Goal: Contribute content: Contribute content

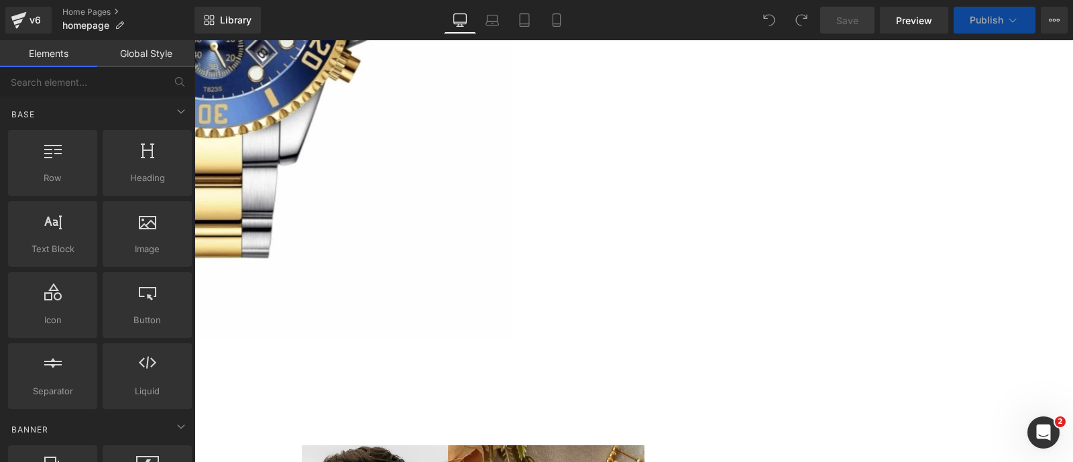
scroll to position [4383, 0]
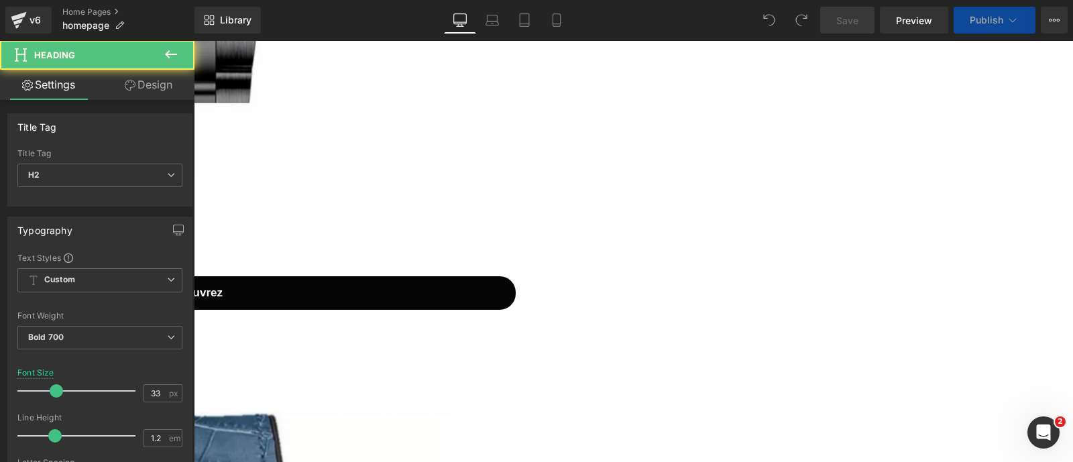
drag, startPoint x: 451, startPoint y: 137, endPoint x: 533, endPoint y: 192, distance: 97.7
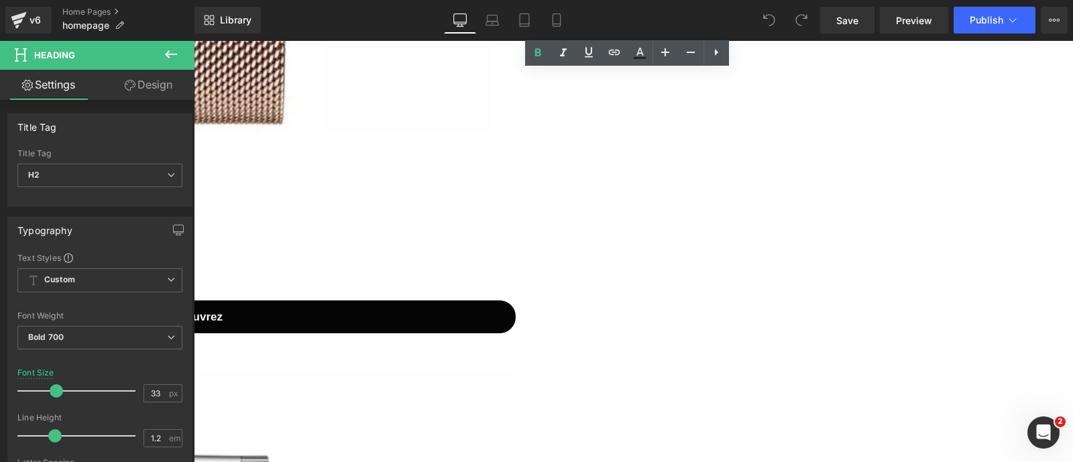
scroll to position [6515, 0]
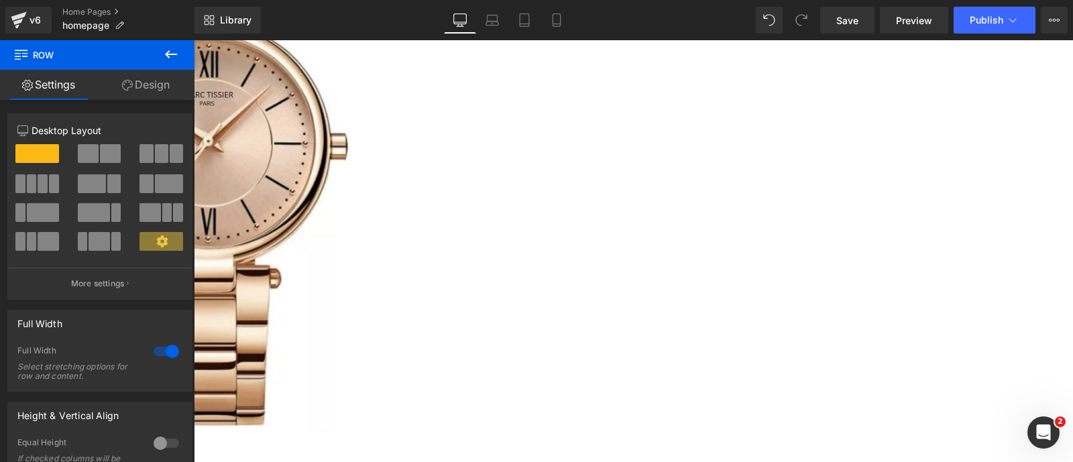
click at [194, 40] on span "Row" at bounding box center [194, 40] width 0 height 0
click at [194, 40] on span "Article List" at bounding box center [194, 40] width 0 height 0
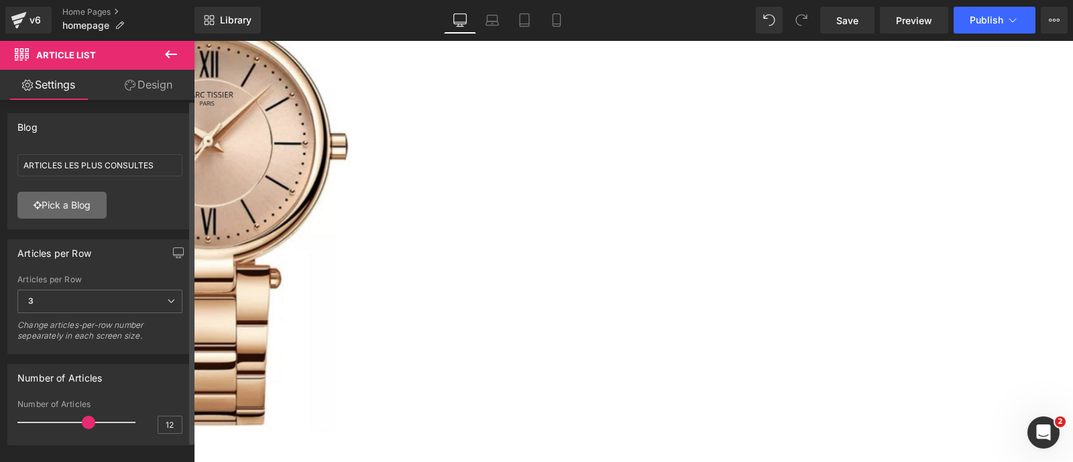
click at [94, 209] on link "Pick a Blog" at bounding box center [61, 205] width 89 height 27
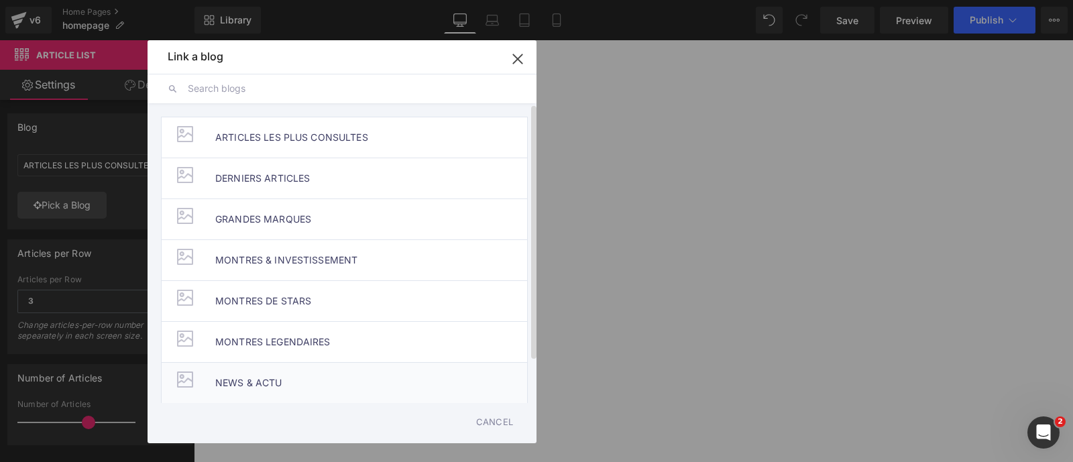
click at [278, 378] on span "NEWS & ACTU" at bounding box center [248, 383] width 67 height 40
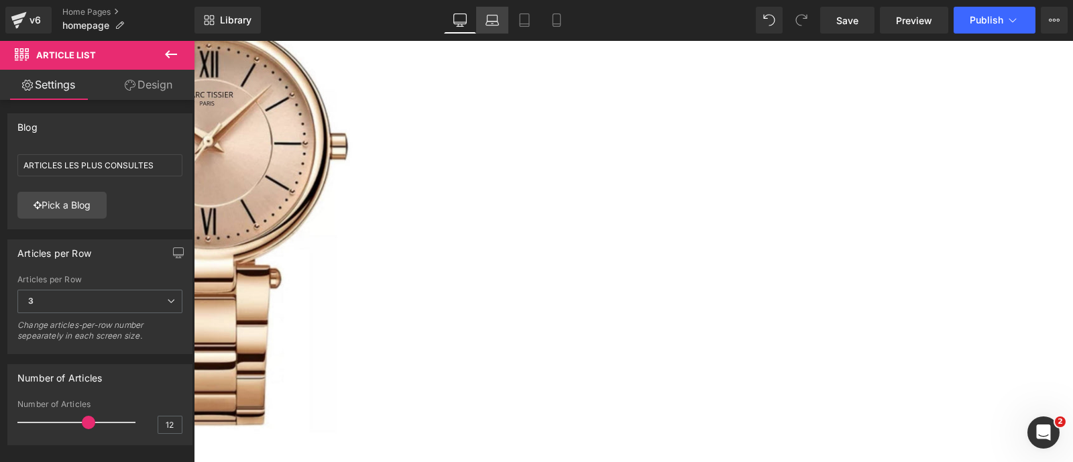
click at [499, 32] on link "Laptop" at bounding box center [492, 20] width 32 height 27
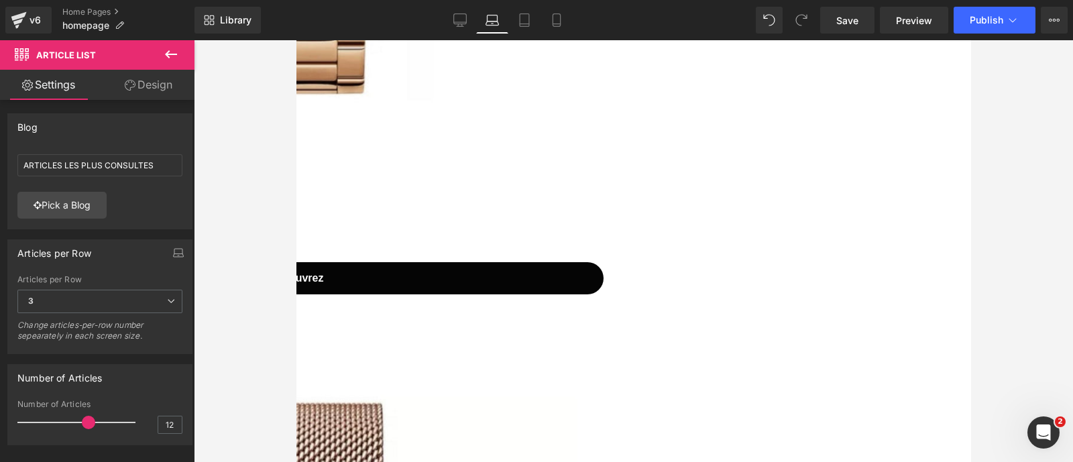
scroll to position [6527, 0]
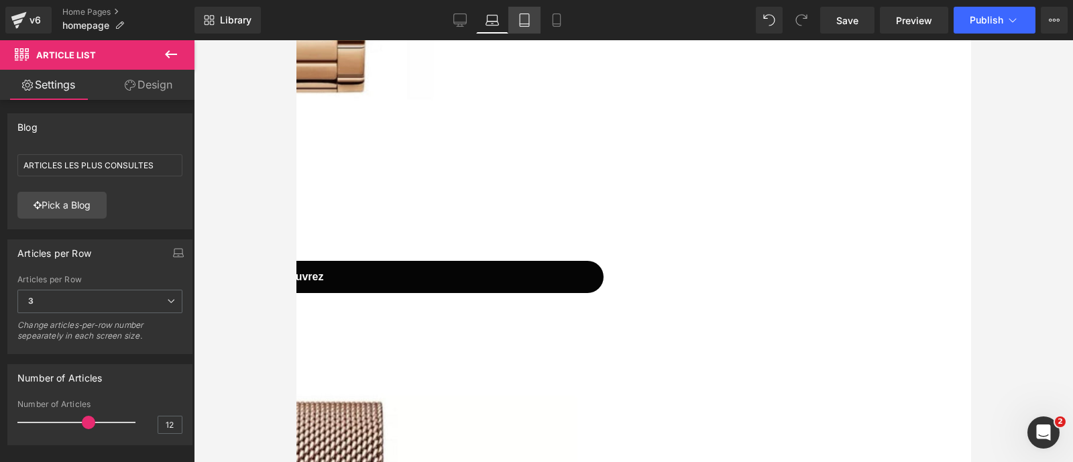
click at [527, 23] on icon at bounding box center [524, 19] width 13 height 13
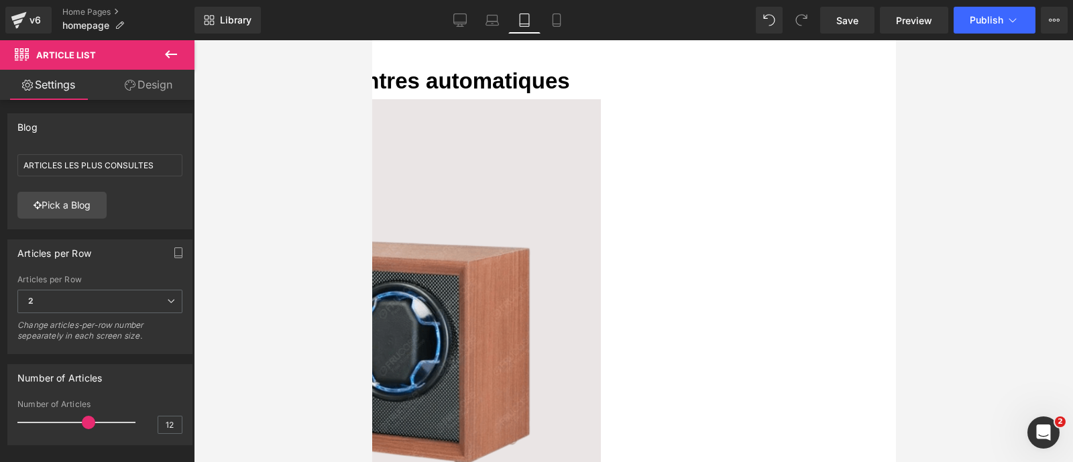
scroll to position [8655, 0]
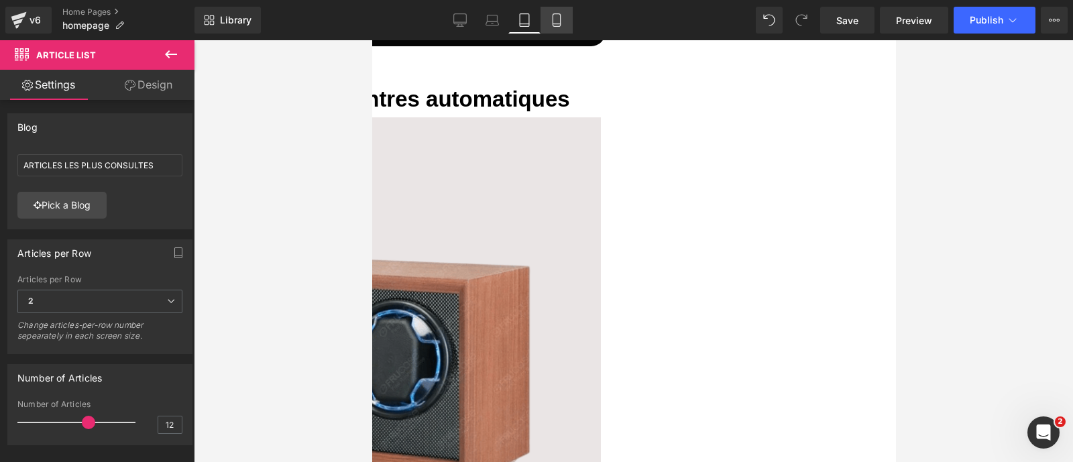
click at [560, 22] on icon at bounding box center [556, 20] width 7 height 13
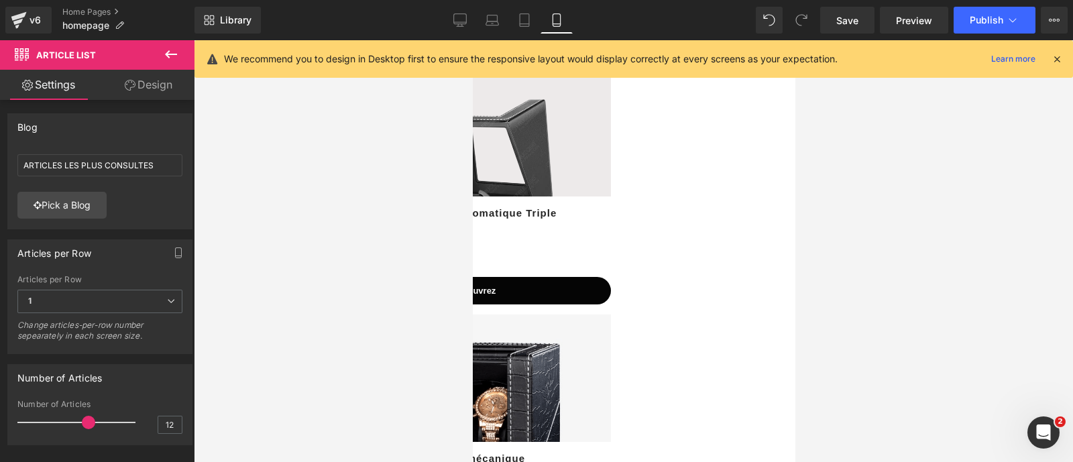
scroll to position [7541, 0]
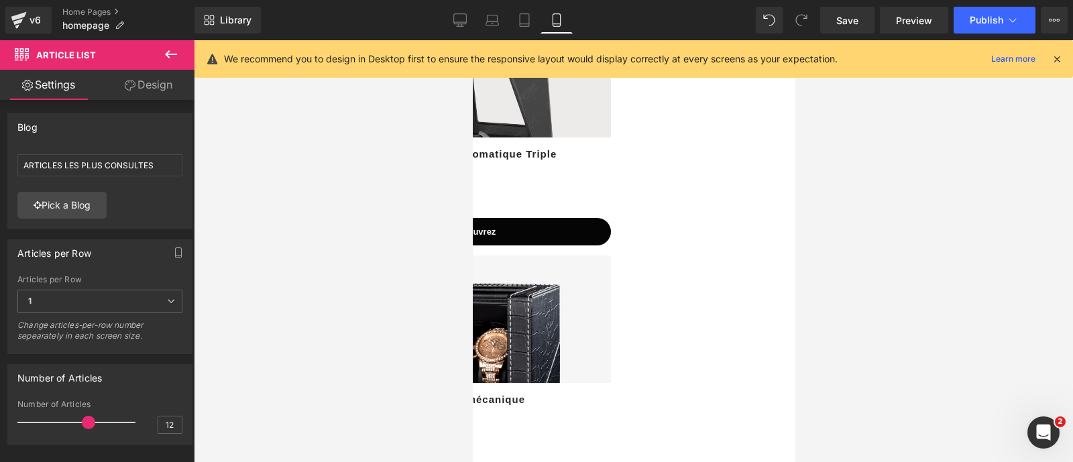
click at [1060, 53] on icon at bounding box center [1057, 59] width 12 height 12
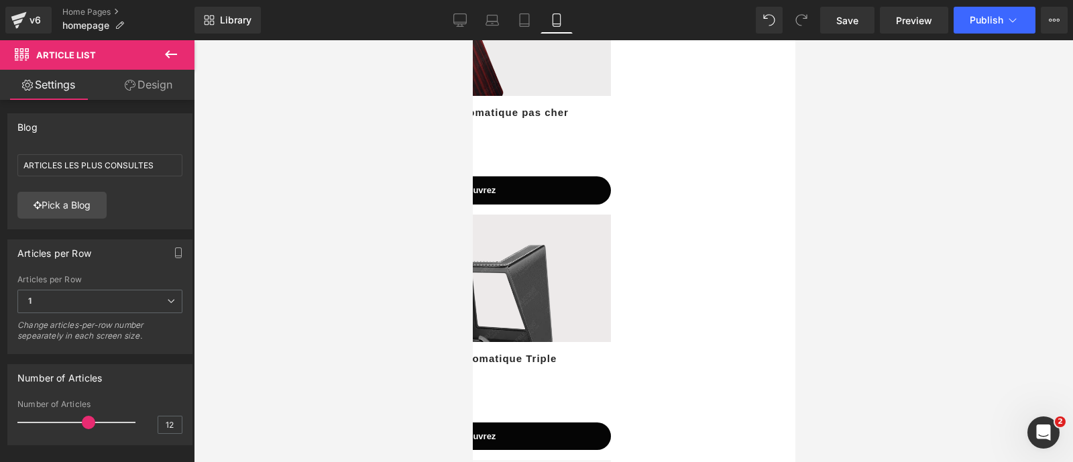
scroll to position [7330, 0]
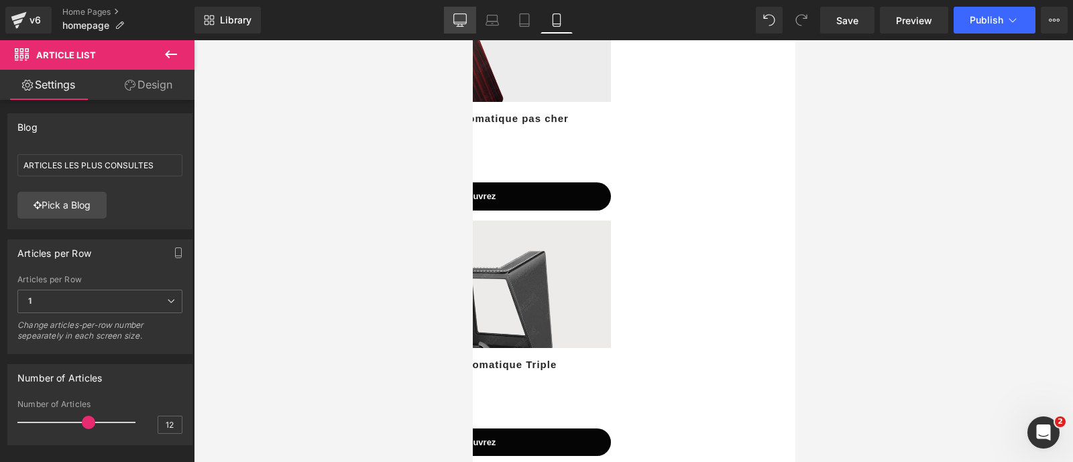
click at [466, 18] on icon at bounding box center [459, 19] width 13 height 13
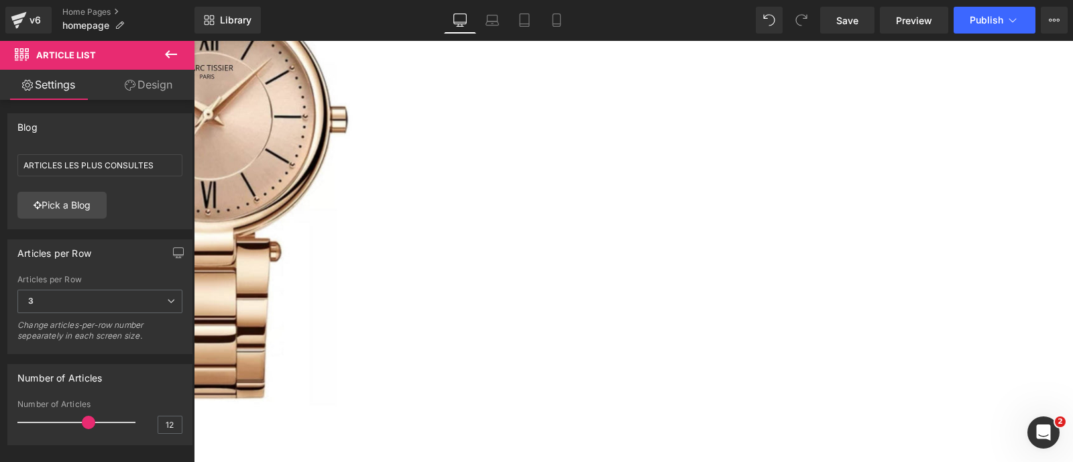
scroll to position [6445, 0]
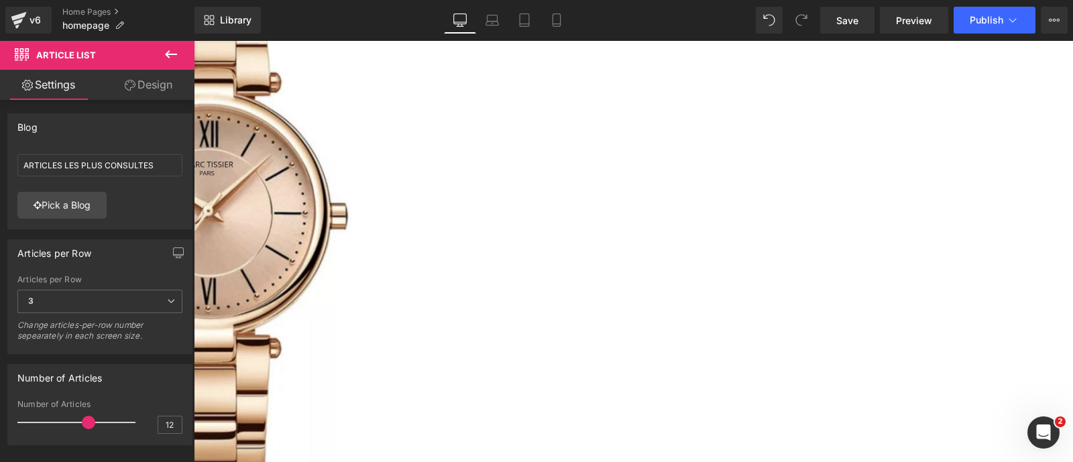
click at [194, 40] on icon at bounding box center [194, 40] width 0 height 0
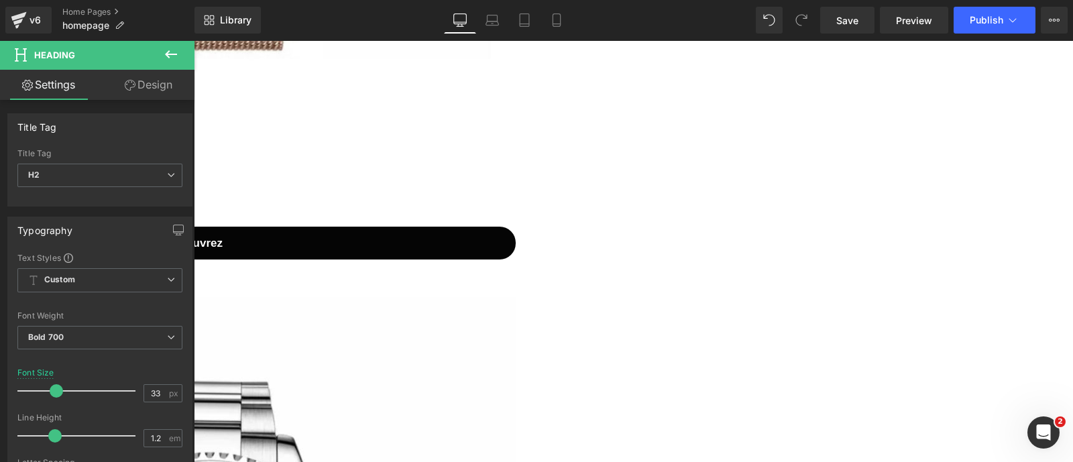
scroll to position [7704, 0]
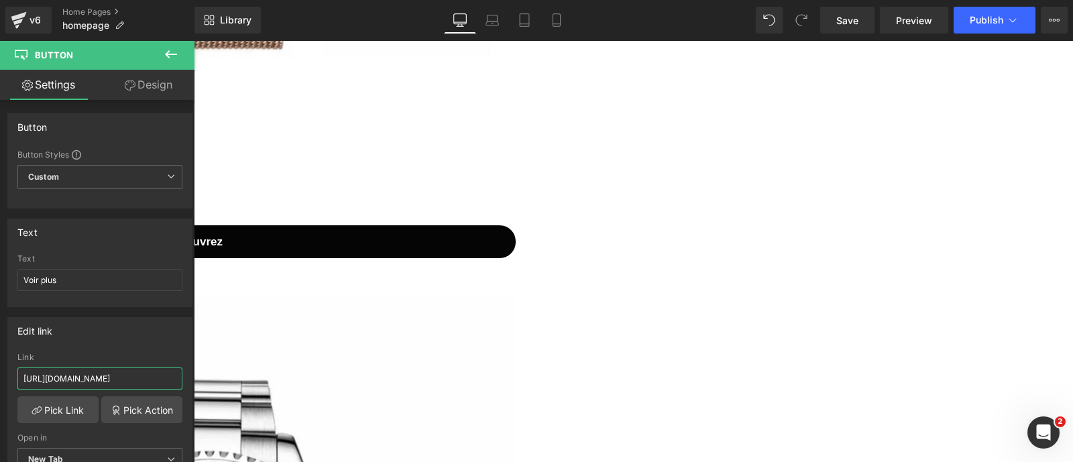
scroll to position [0, 33]
drag, startPoint x: 338, startPoint y: 414, endPoint x: 211, endPoint y: 374, distance: 133.6
click at [153, 330] on div "Edit link" at bounding box center [100, 330] width 184 height 25
click at [141, 374] on input "[URL][DOMAIN_NAME]" at bounding box center [99, 379] width 165 height 22
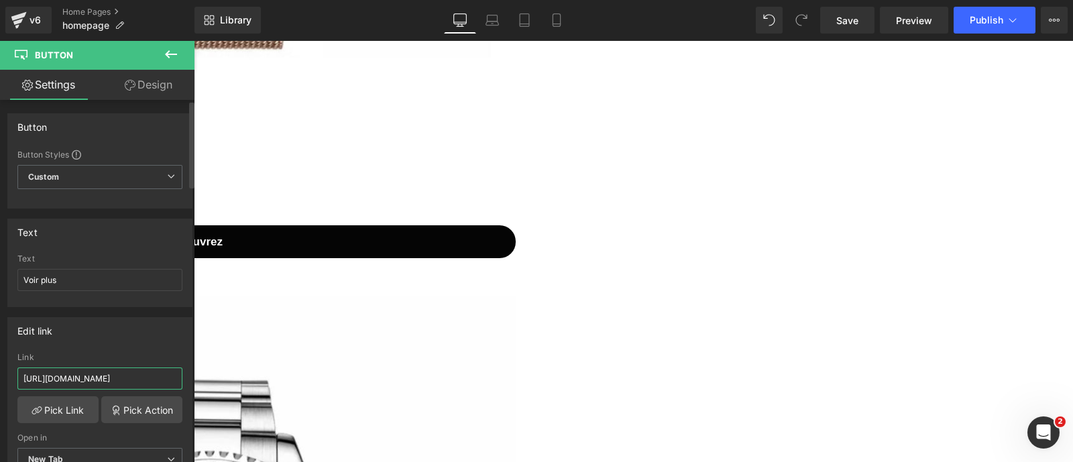
click at [141, 374] on input "[URL][DOMAIN_NAME]" at bounding box center [99, 379] width 165 height 22
paste input "news-actualit"
type input "https://marctissier.com/blogs/news-actualites"
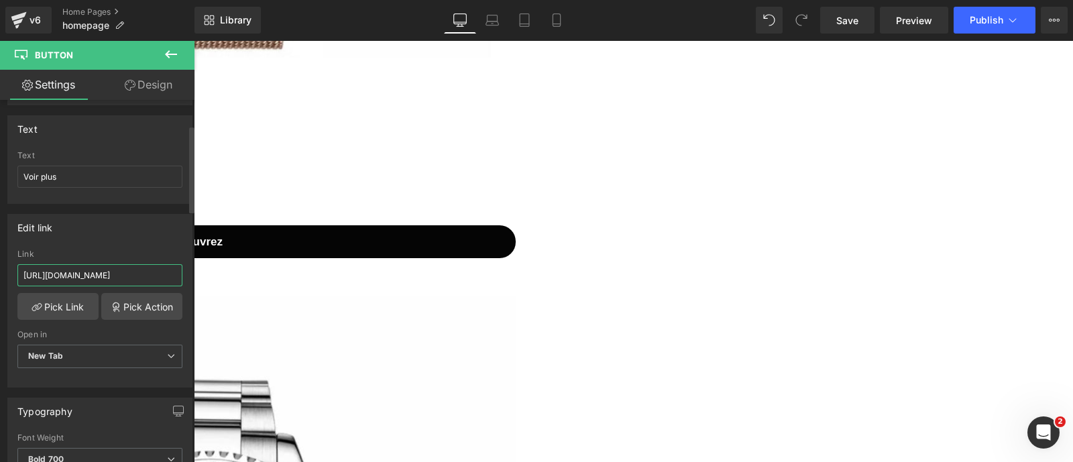
scroll to position [104, 0]
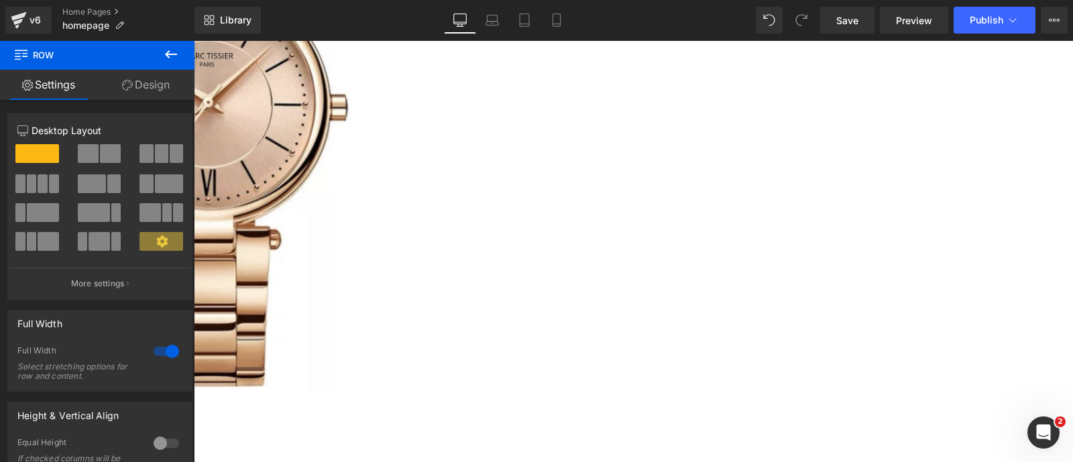
scroll to position [6534, 0]
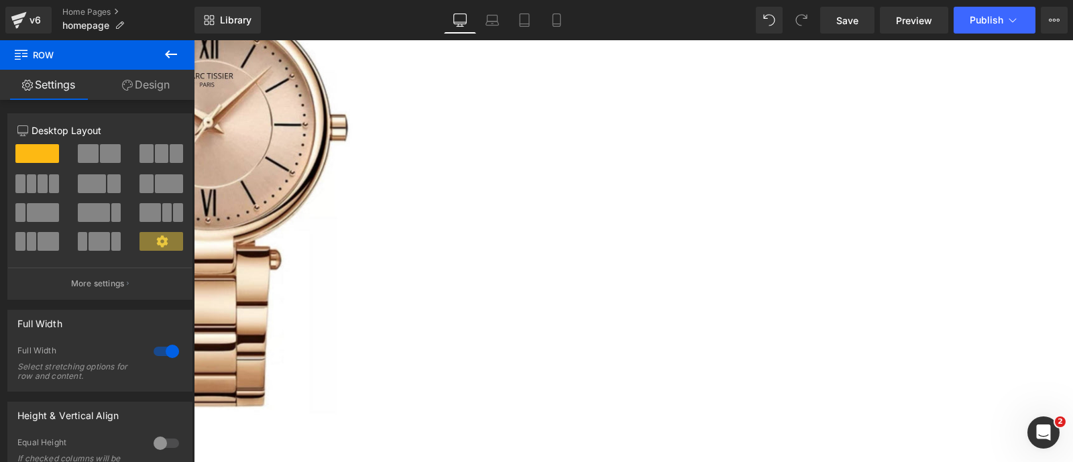
click at [194, 40] on span "Row" at bounding box center [194, 40] width 0 height 0
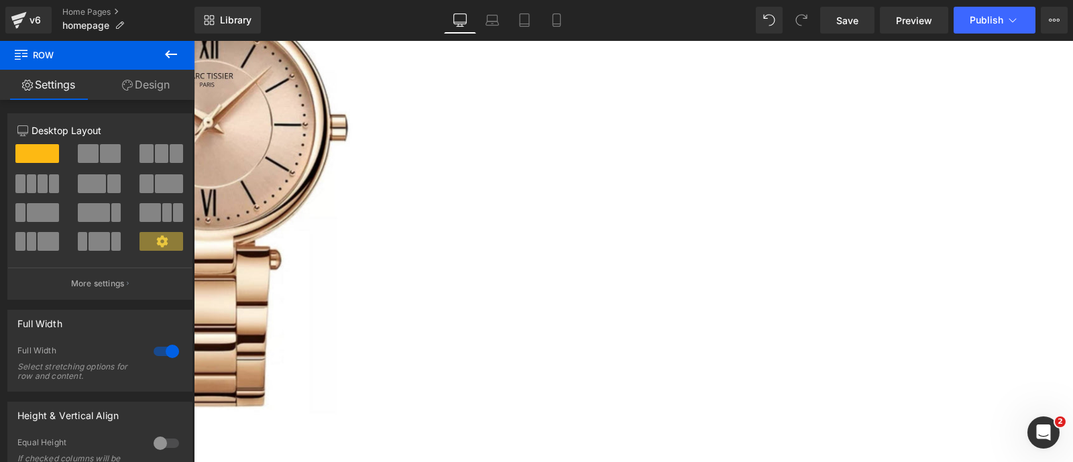
click at [194, 40] on icon at bounding box center [194, 40] width 0 height 0
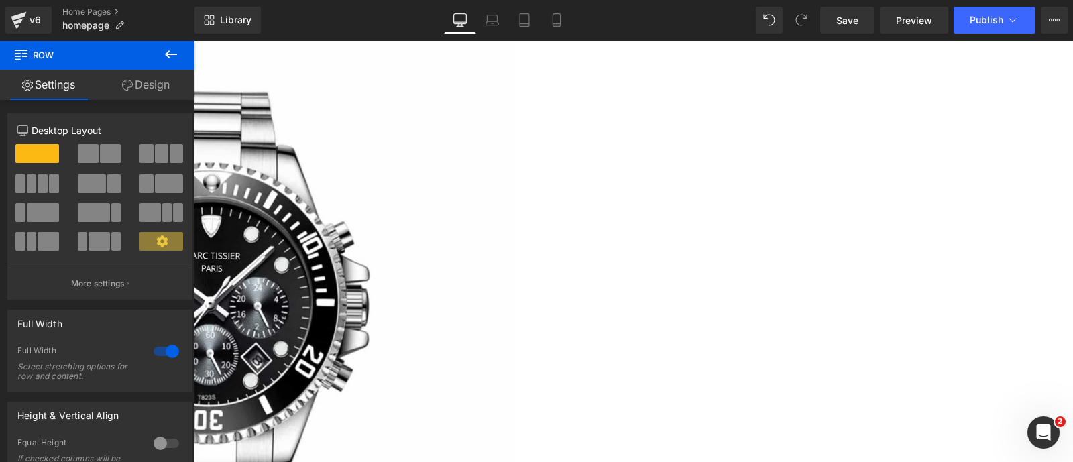
scroll to position [8001, 0]
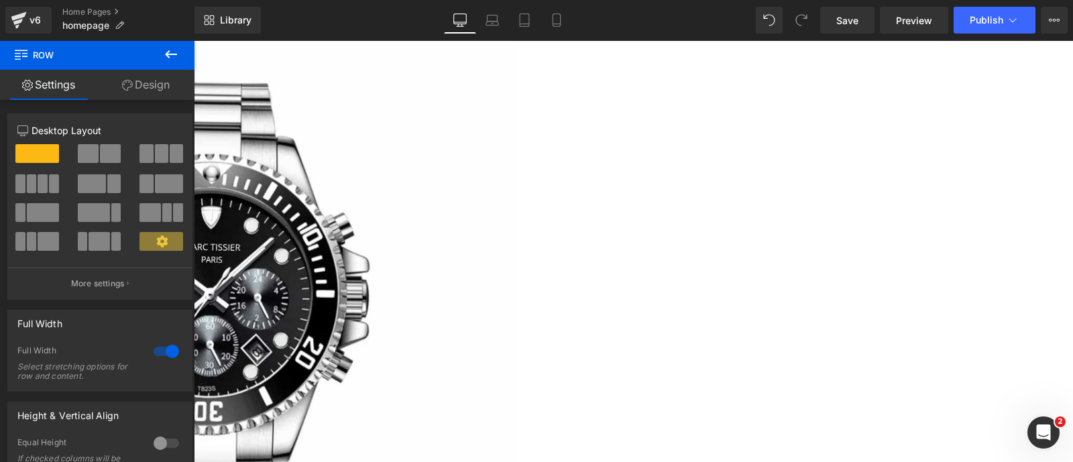
click at [194, 40] on icon at bounding box center [194, 40] width 0 height 0
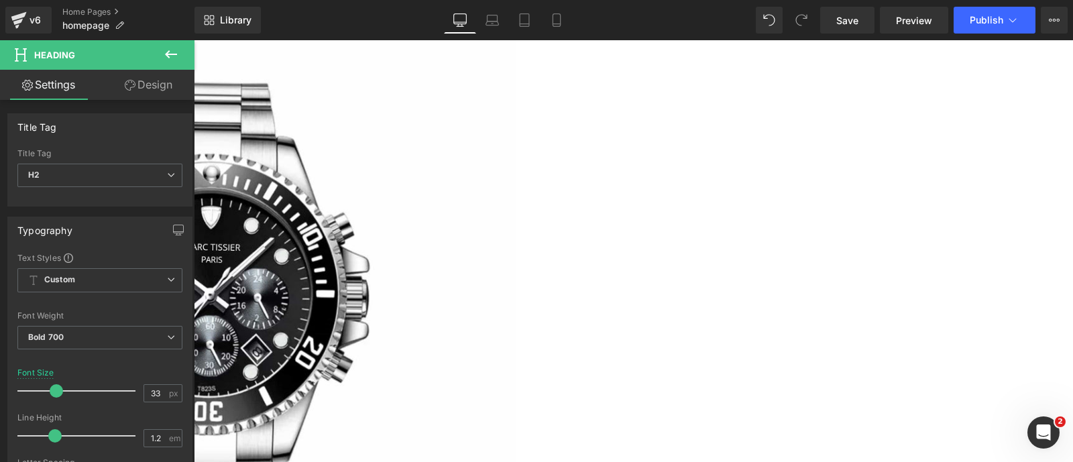
click at [194, 40] on span "Article List" at bounding box center [194, 40] width 0 height 0
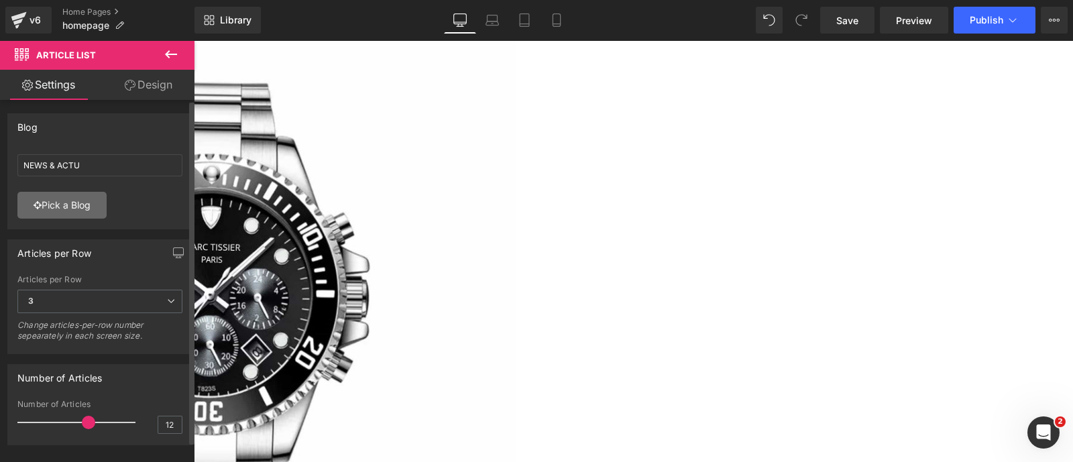
click at [77, 209] on link "Pick a Blog" at bounding box center [61, 205] width 89 height 27
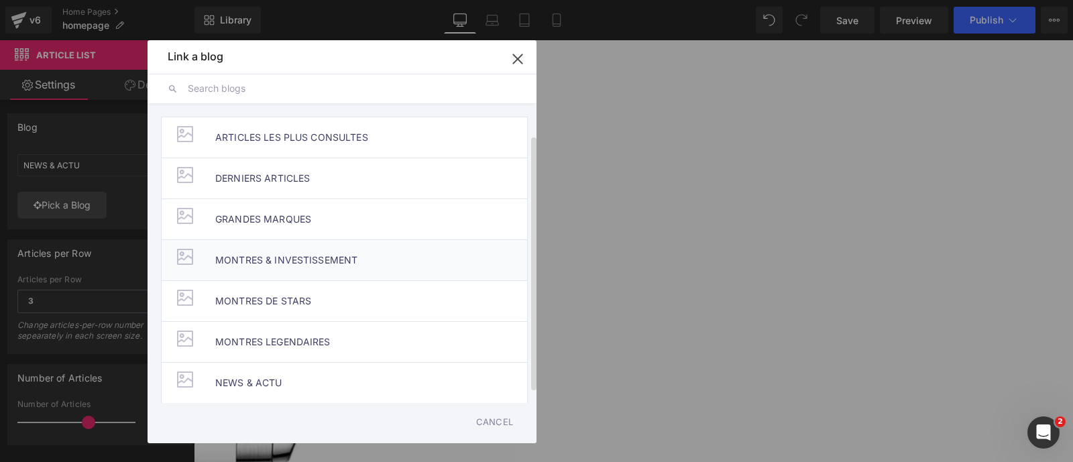
scroll to position [48, 0]
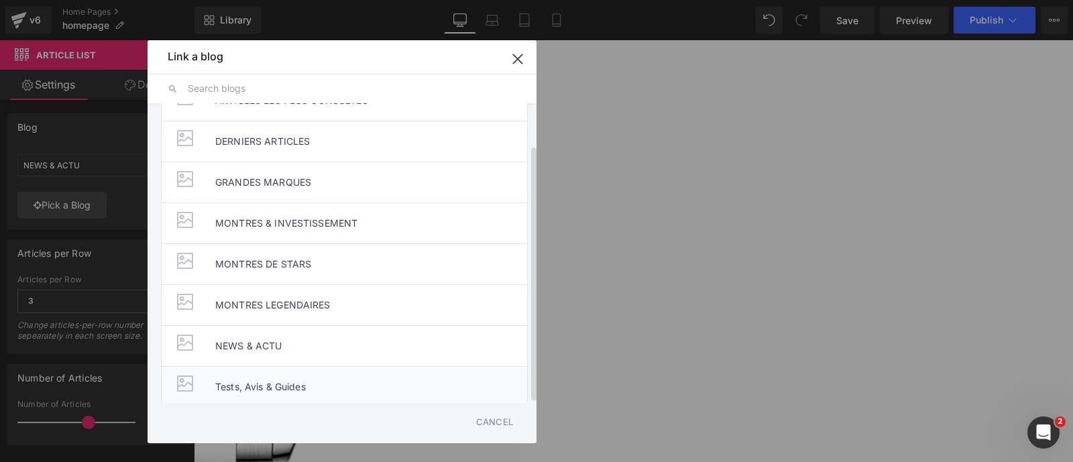
click at [280, 368] on span "Tests, Avis & Guides" at bounding box center [260, 387] width 91 height 40
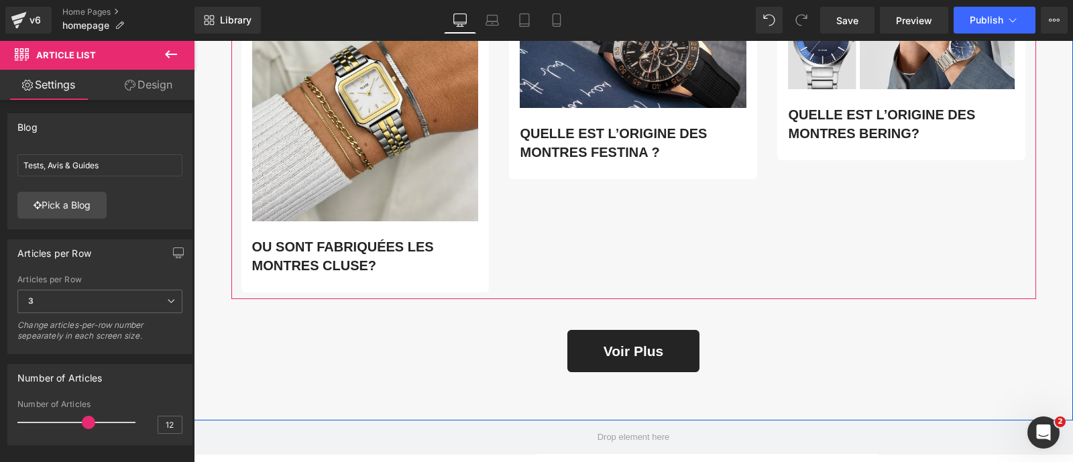
scroll to position [9360, 0]
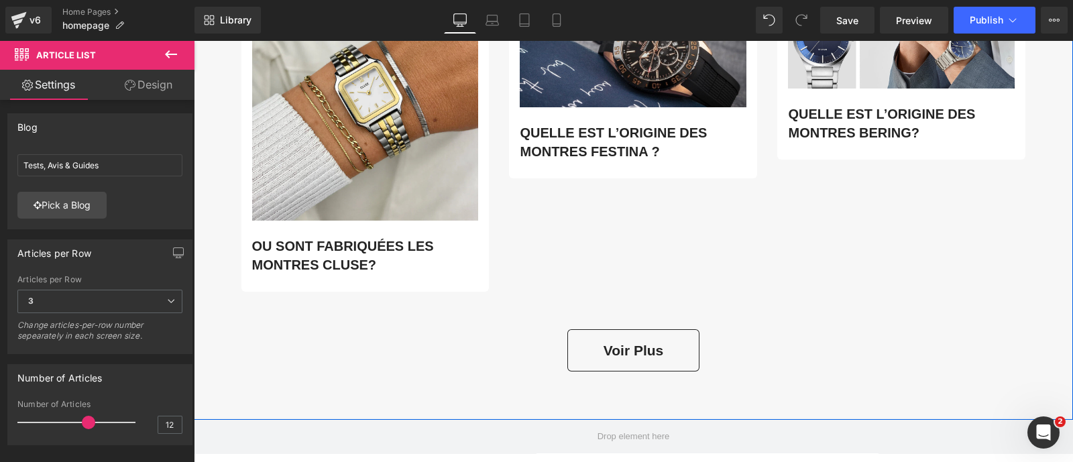
click at [626, 332] on div "Voir plus Button" at bounding box center [633, 350] width 785 height 43
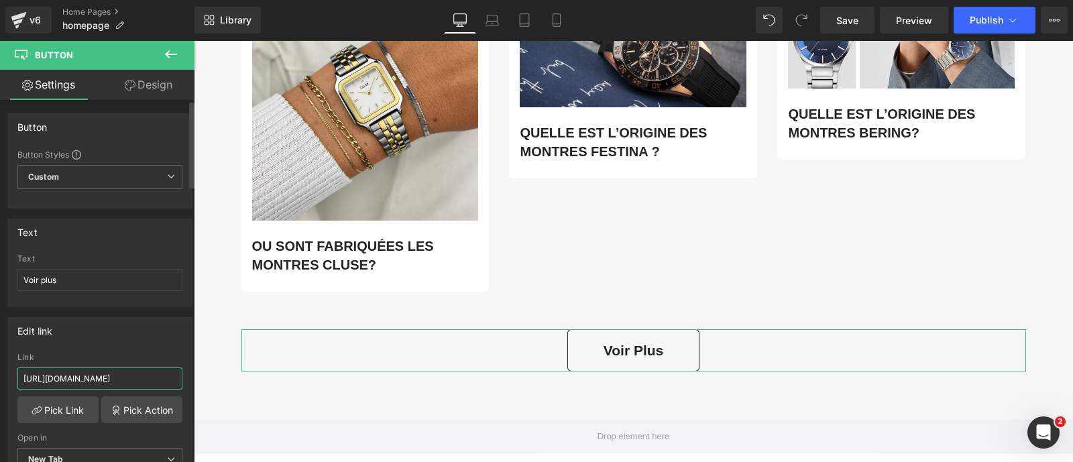
click at [149, 374] on input "[URL][DOMAIN_NAME]" at bounding box center [99, 379] width 165 height 22
paste input "tests-avis-guid"
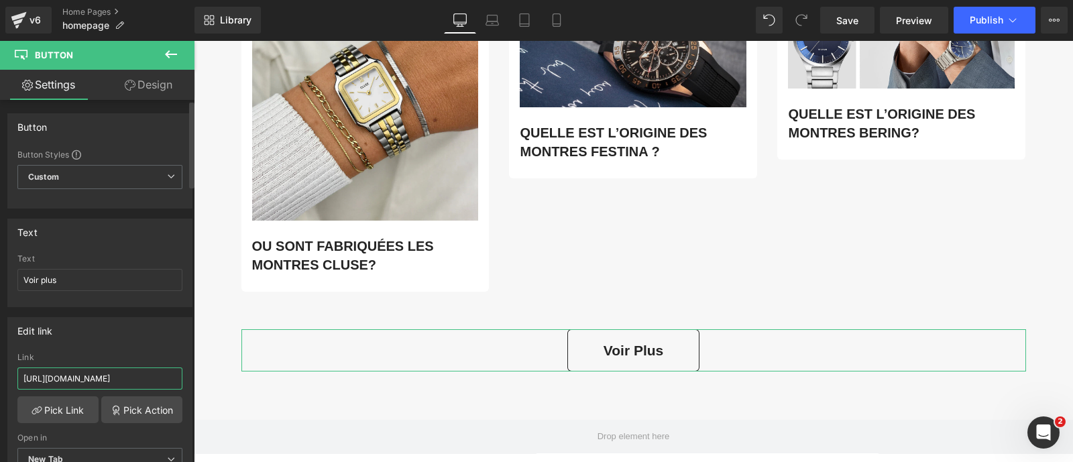
type input "[URL][DOMAIN_NAME]"
click at [148, 347] on div "Edit link https://marctissier.com/blogs/tests-avis-guides Link https://marctiss…" at bounding box center [99, 404] width 185 height 174
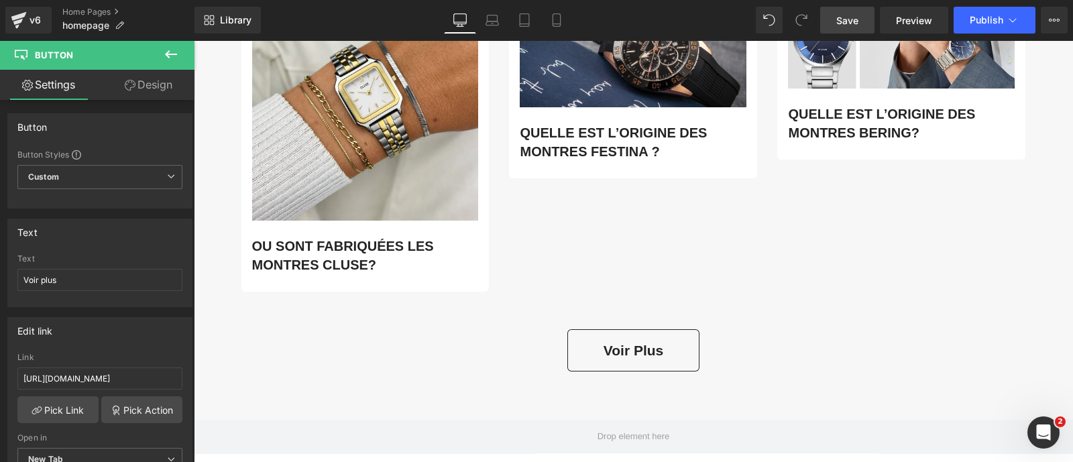
click at [846, 11] on link "Save" at bounding box center [847, 20] width 54 height 27
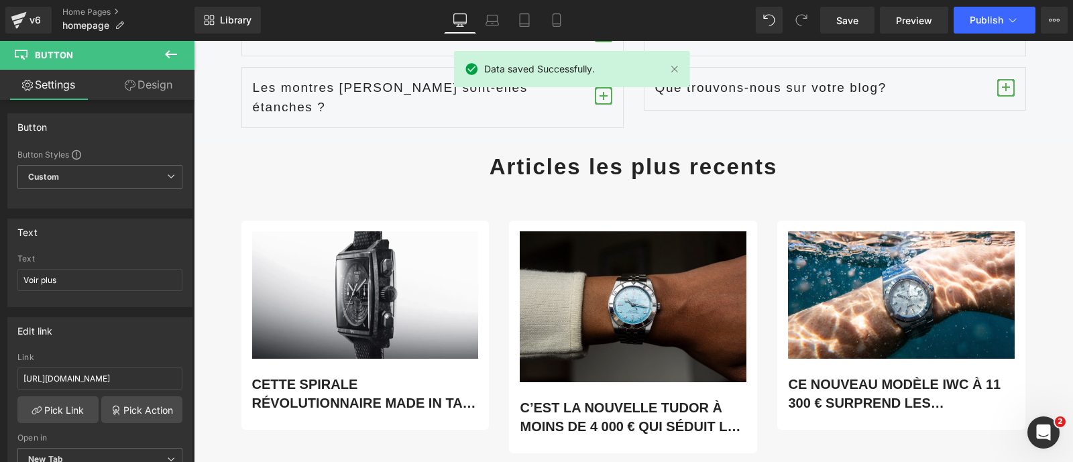
scroll to position [6573, 0]
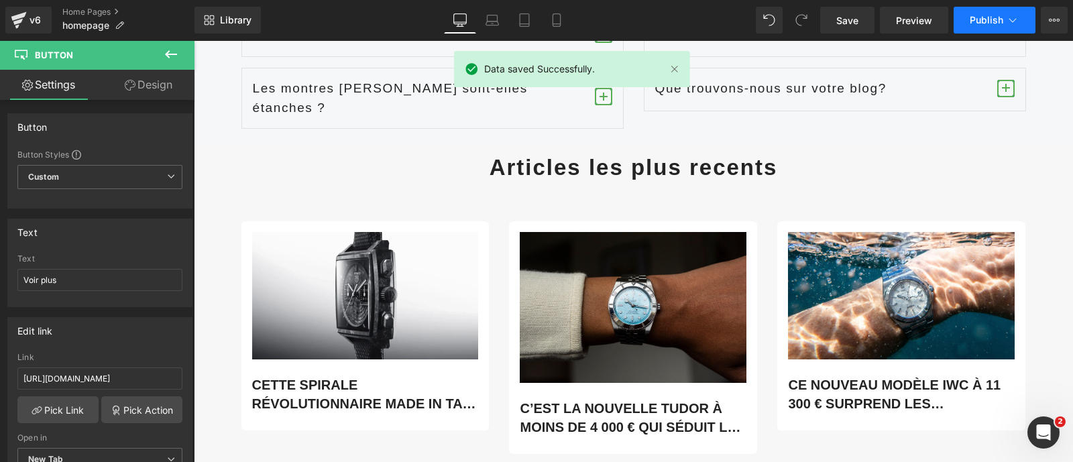
click at [991, 28] on button "Publish" at bounding box center [995, 20] width 82 height 27
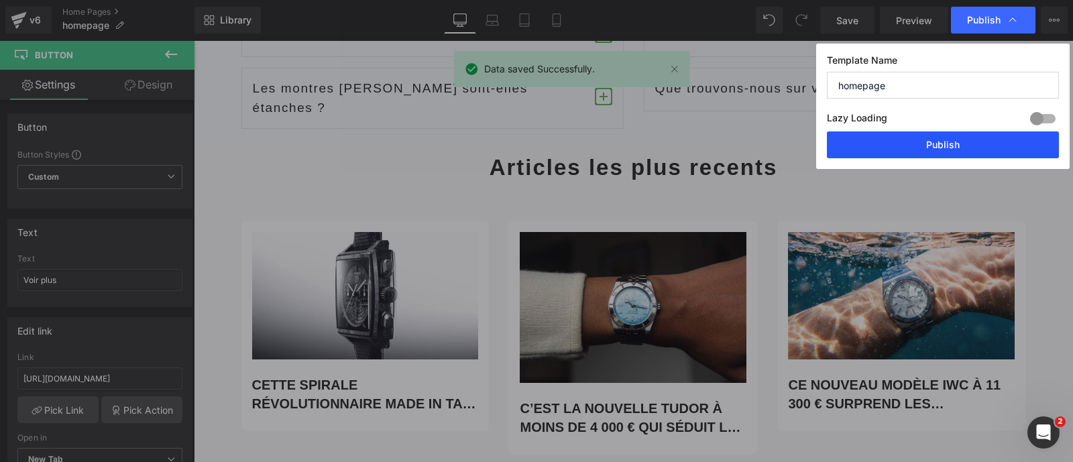
click at [946, 142] on button "Publish" at bounding box center [943, 144] width 232 height 27
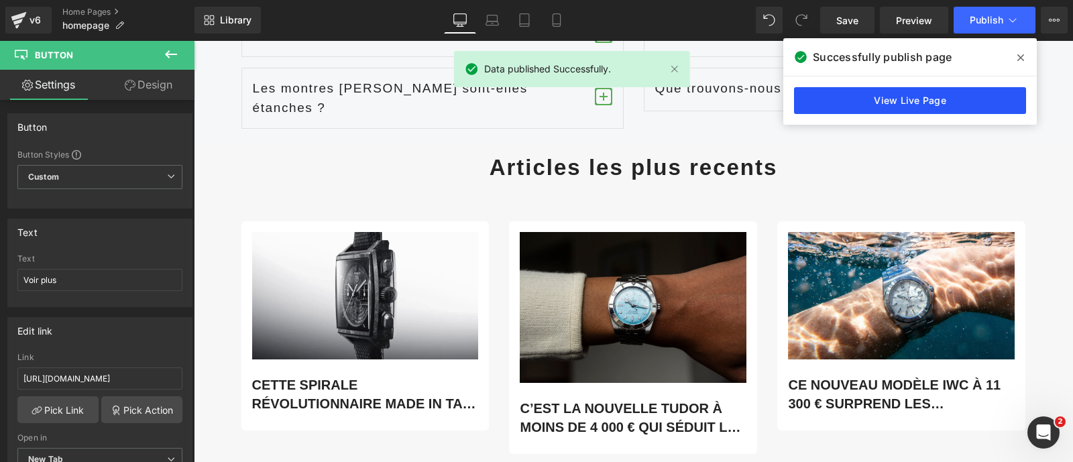
click at [837, 98] on link "View Live Page" at bounding box center [910, 100] width 232 height 27
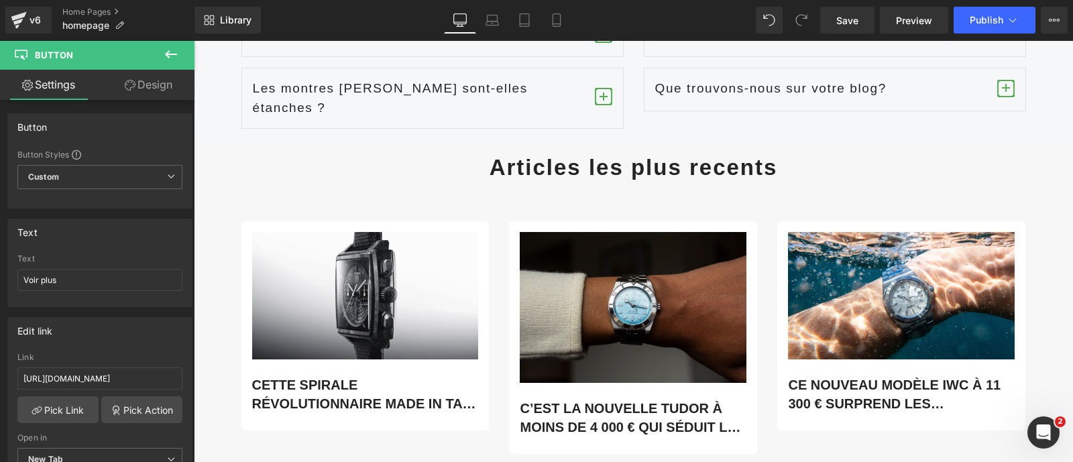
scroll to position [6573, 0]
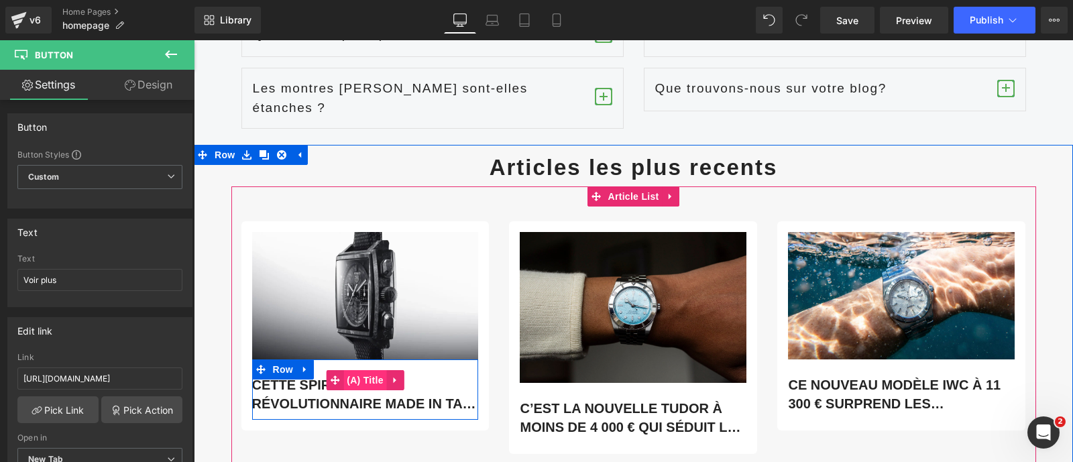
click at [351, 370] on span "(A) Title" at bounding box center [365, 380] width 44 height 20
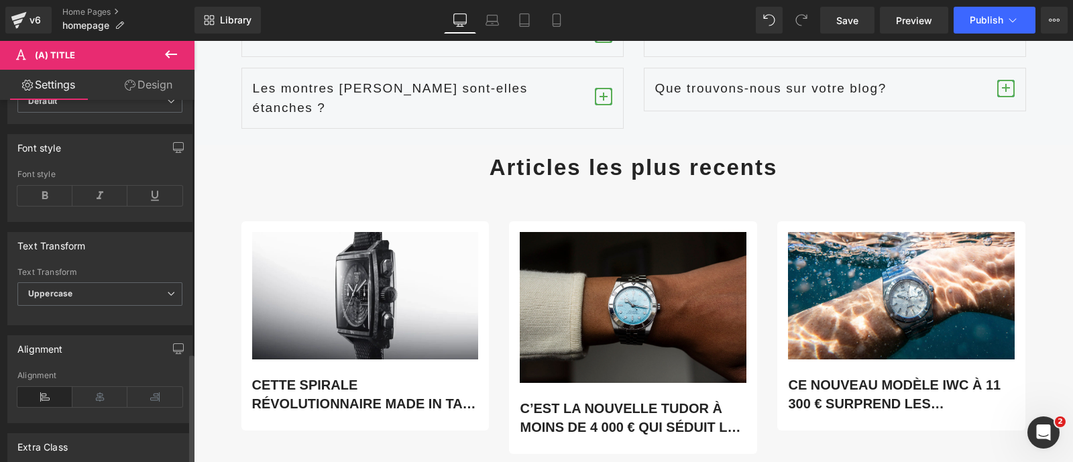
scroll to position [822, 0]
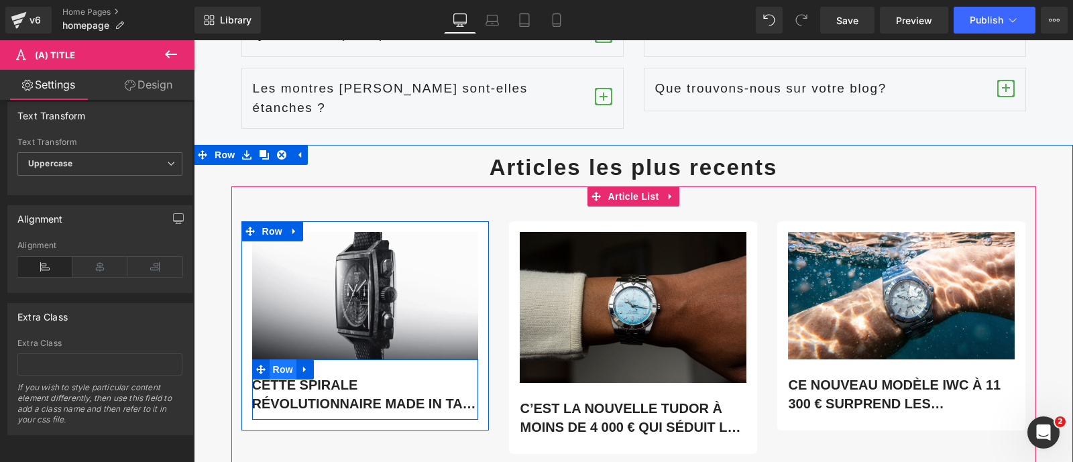
click at [278, 359] on span "Row" at bounding box center [283, 369] width 27 height 20
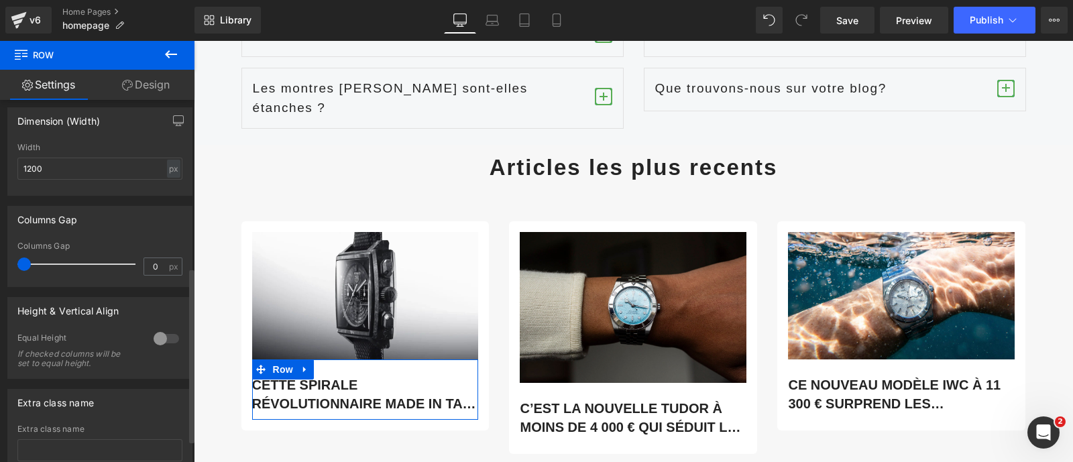
scroll to position [390, 0]
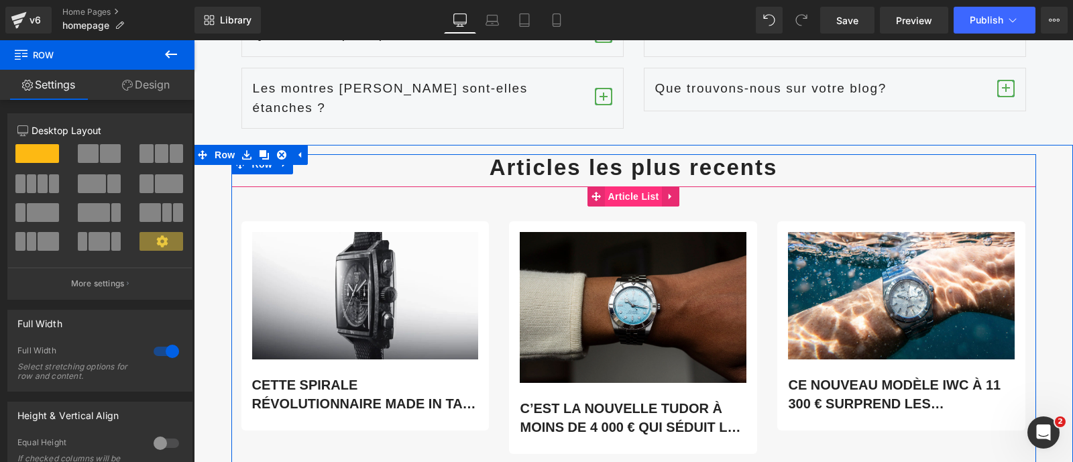
click at [616, 186] on span "Article List" at bounding box center [634, 196] width 58 height 20
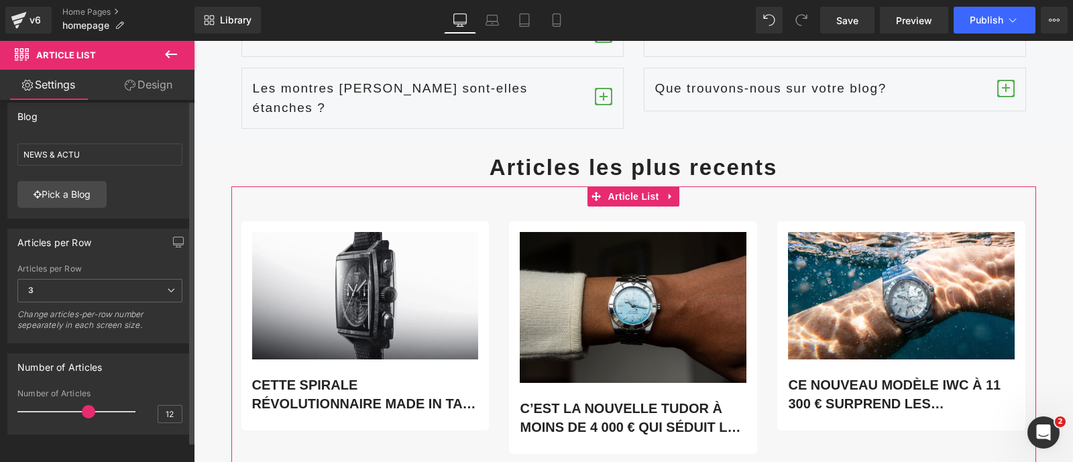
scroll to position [0, 0]
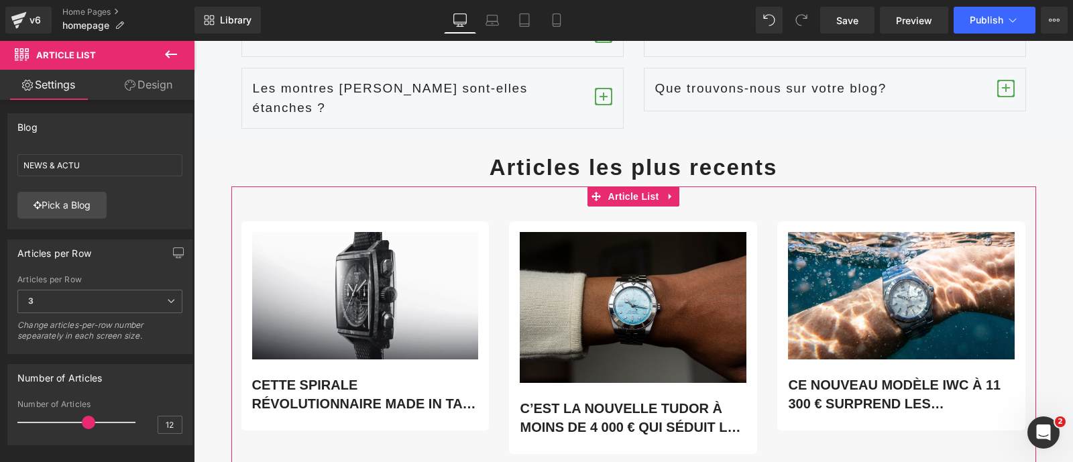
click at [160, 82] on link "Design" at bounding box center [148, 85] width 97 height 30
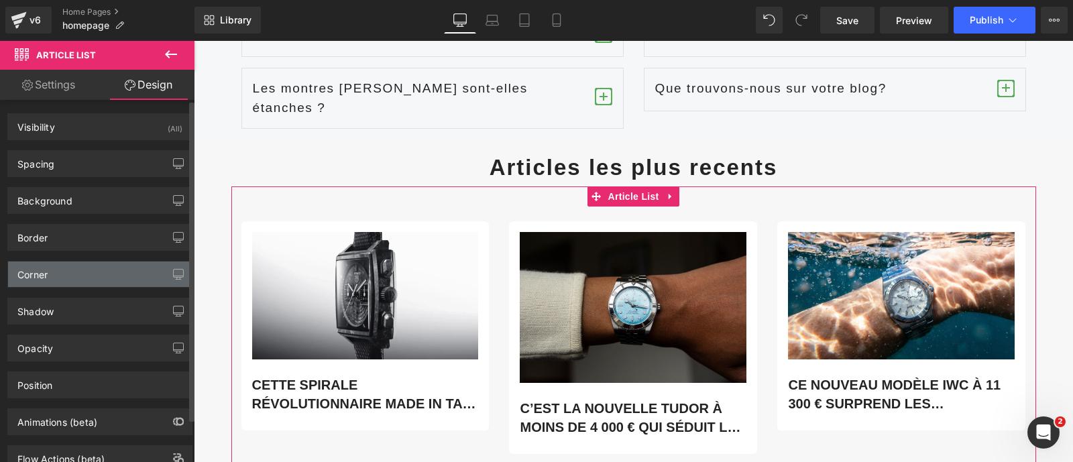
scroll to position [48, 0]
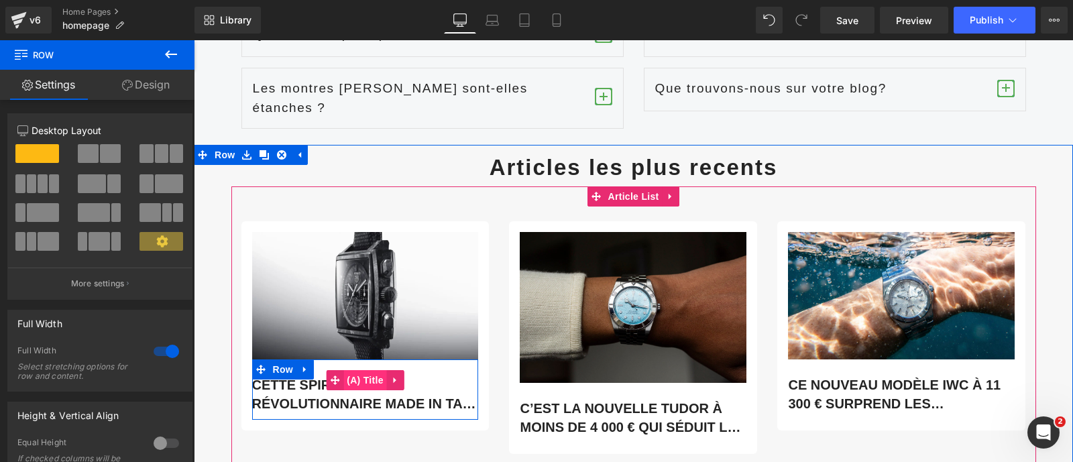
click at [355, 370] on span "(A) Title" at bounding box center [365, 380] width 44 height 20
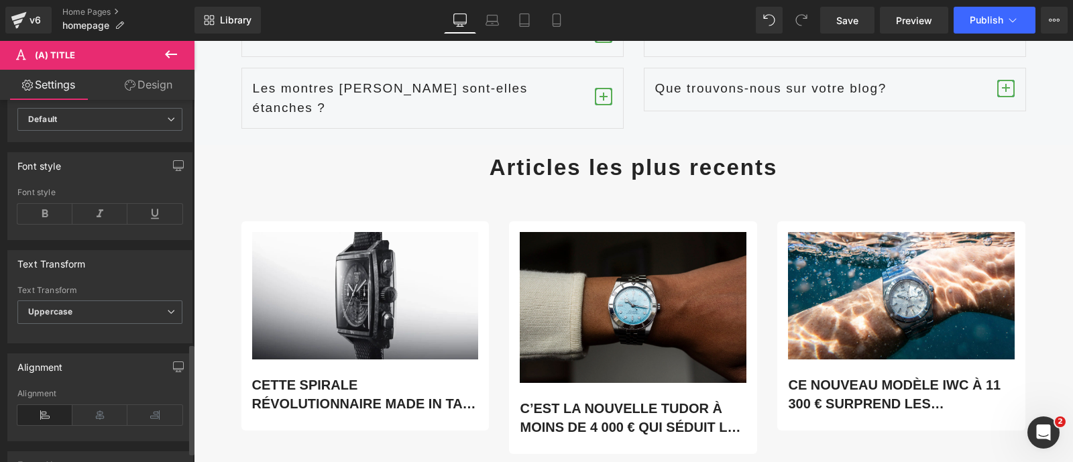
scroll to position [822, 0]
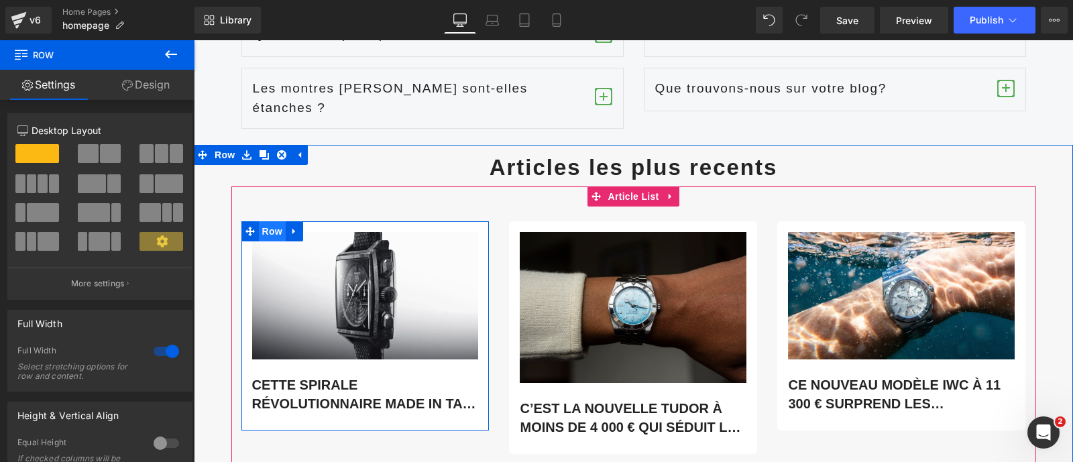
click at [262, 221] on span "Row" at bounding box center [272, 231] width 27 height 20
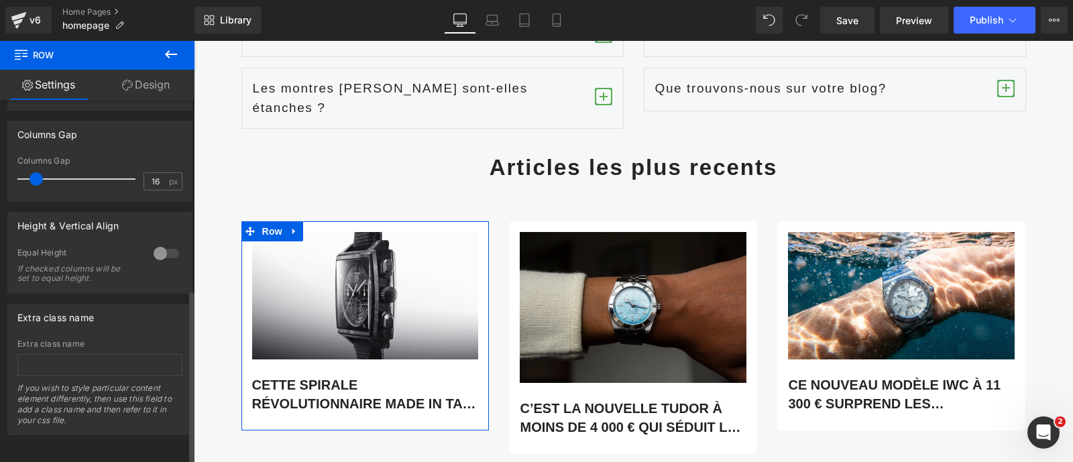
scroll to position [390, 0]
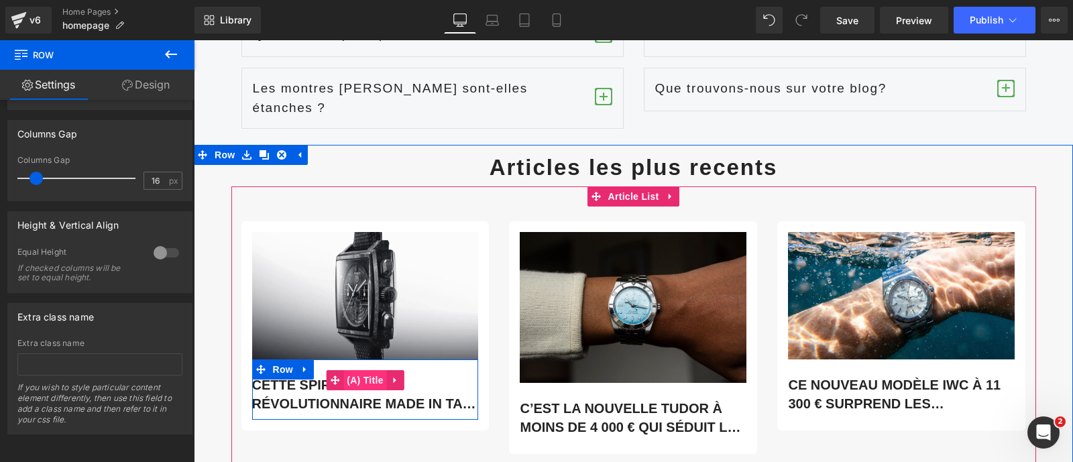
click at [359, 370] on span "(A) Title" at bounding box center [365, 380] width 44 height 20
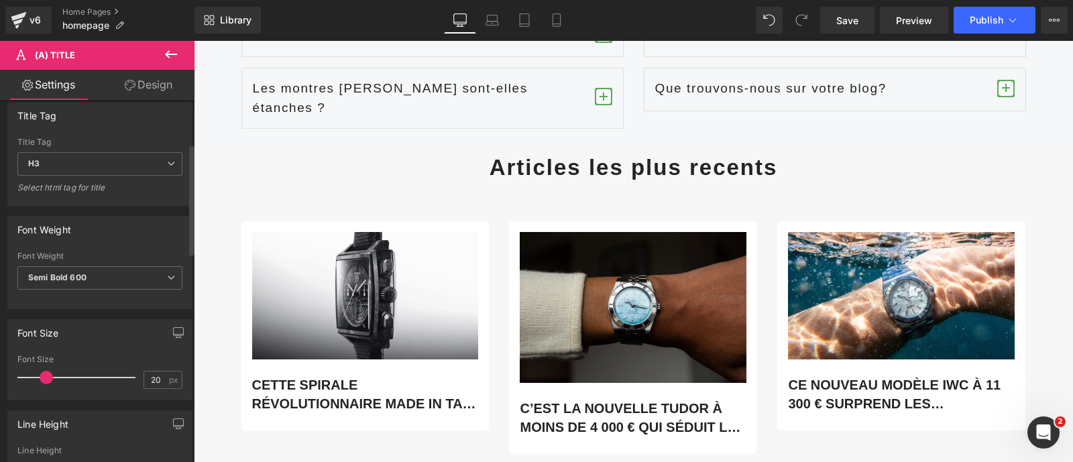
scroll to position [91, 0]
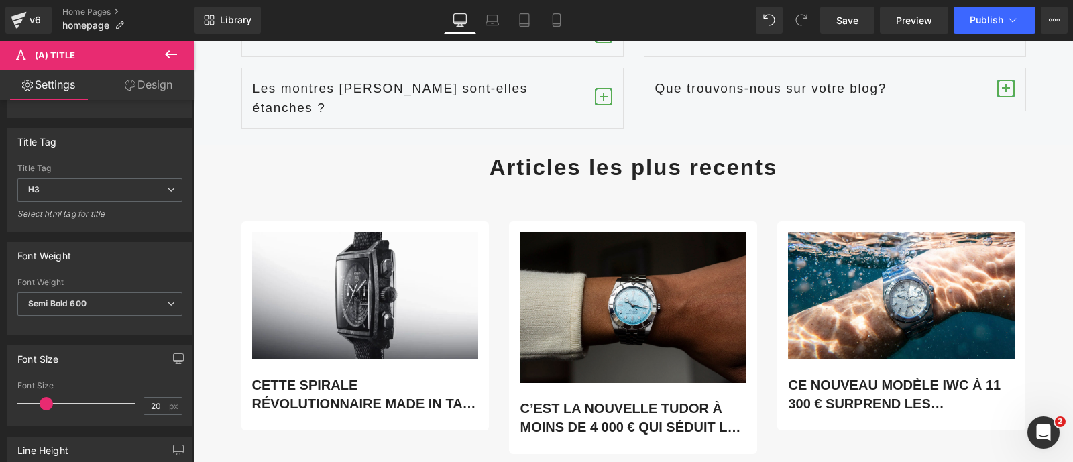
click at [152, 82] on link "Design" at bounding box center [148, 85] width 97 height 30
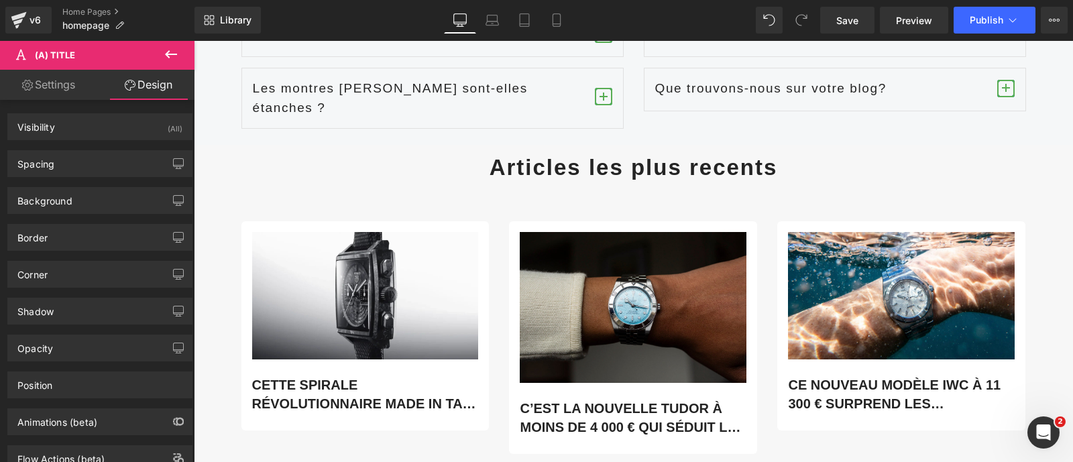
click at [172, 55] on icon at bounding box center [171, 54] width 16 height 16
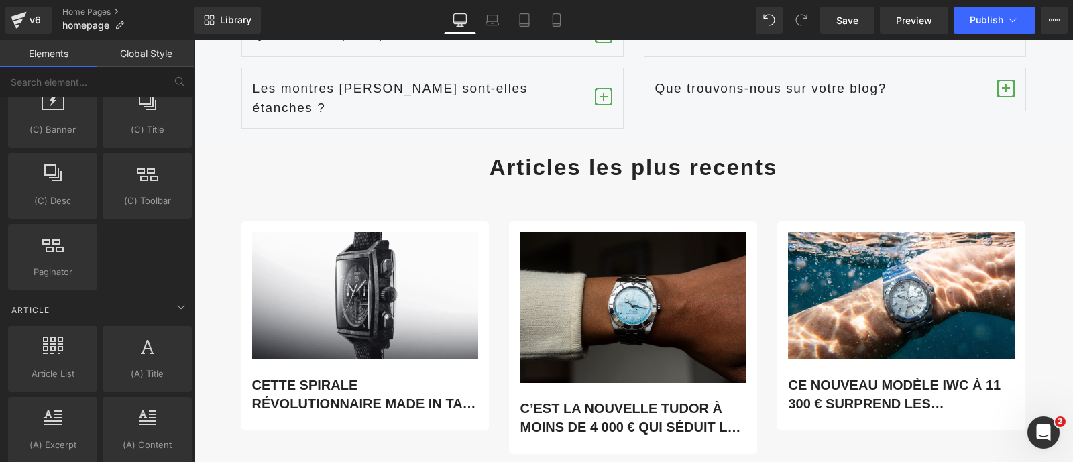
scroll to position [2137, 0]
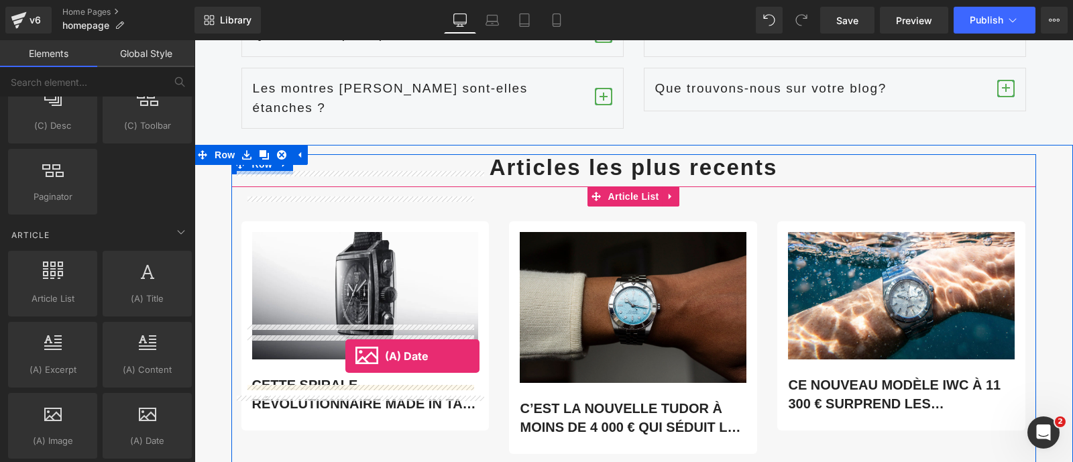
scroll to position [6586, 0]
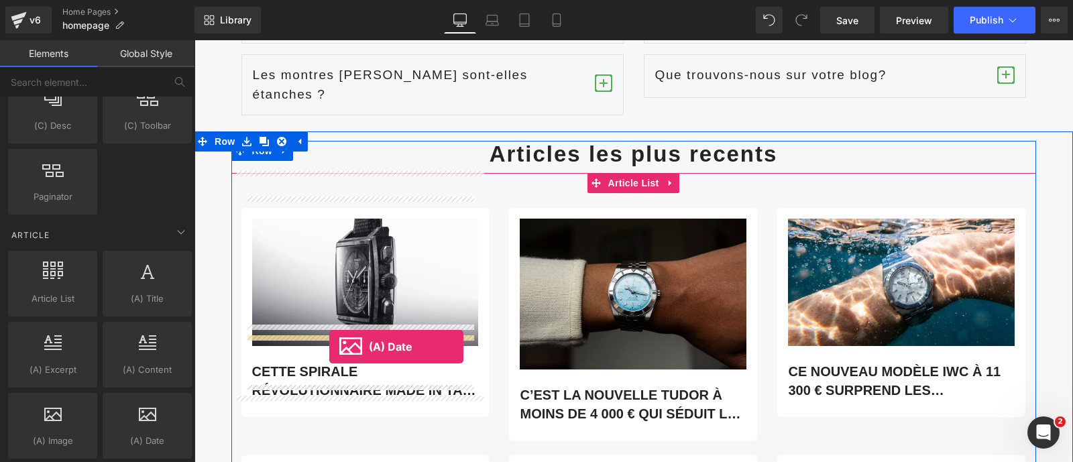
drag, startPoint x: 357, startPoint y: 472, endPoint x: 329, endPoint y: 347, distance: 128.4
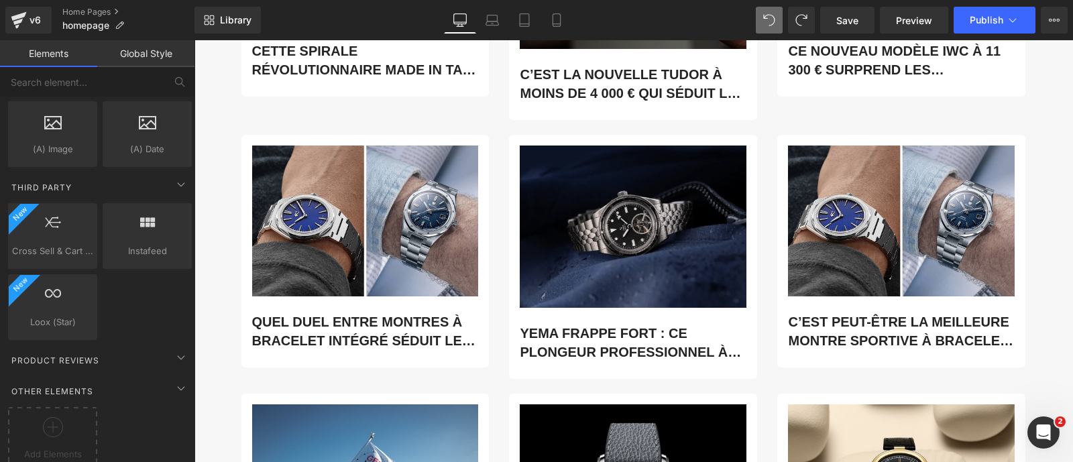
scroll to position [2506, 0]
